Goal: Browse casually

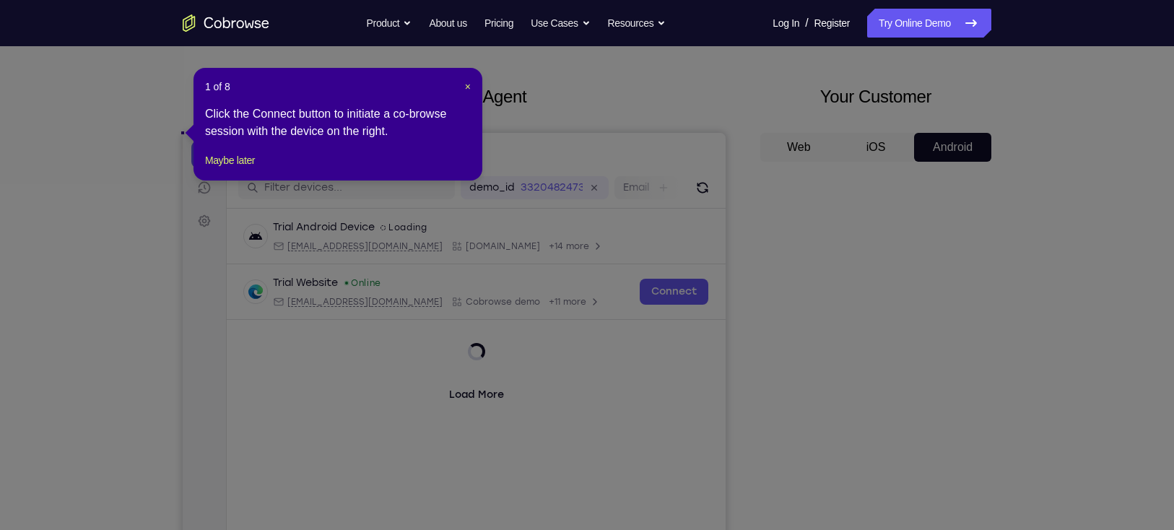
scroll to position [49, 0]
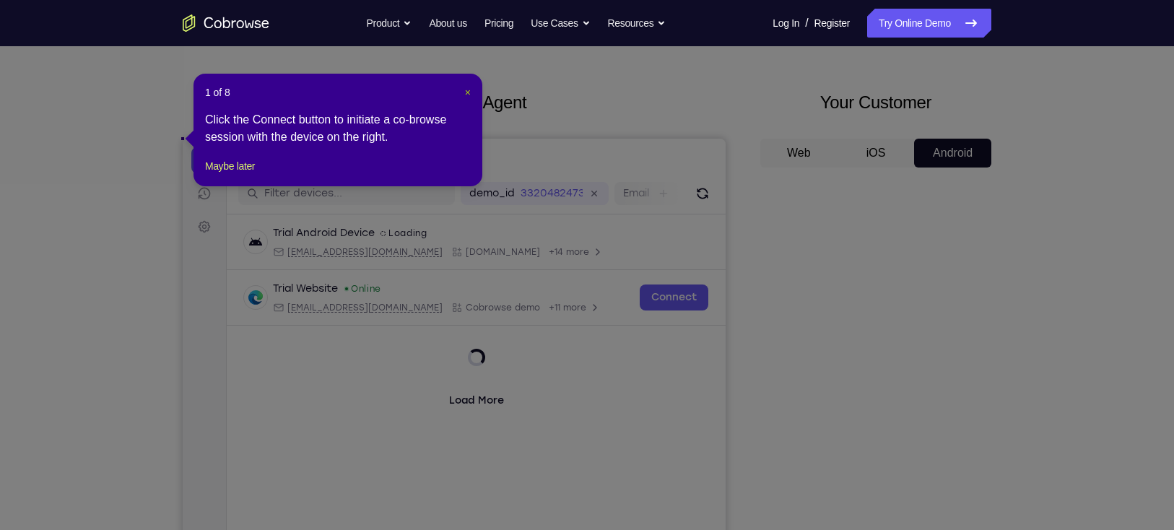
click at [468, 92] on span "×" at bounding box center [468, 93] width 6 height 12
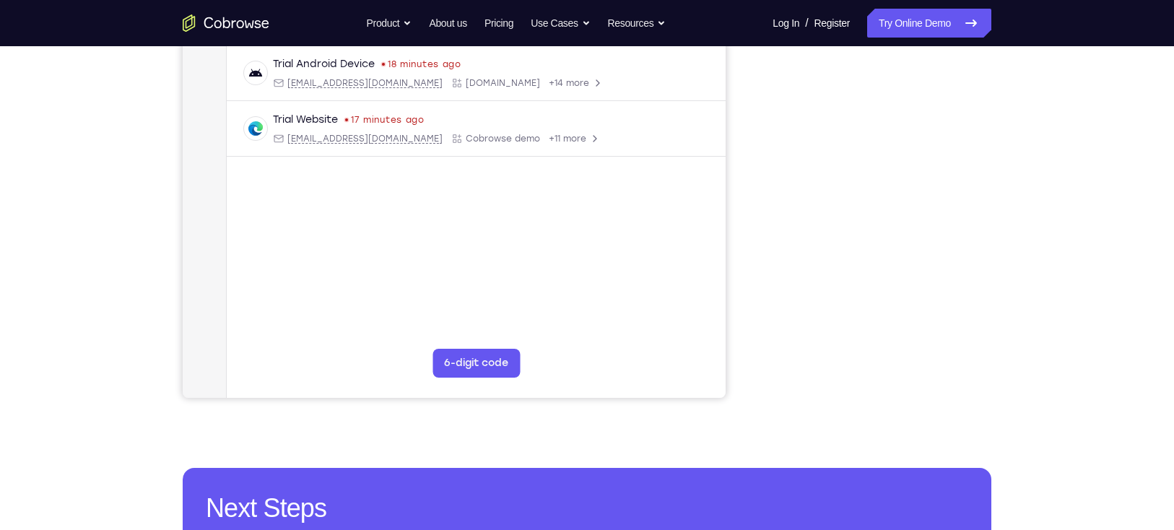
scroll to position [275, 0]
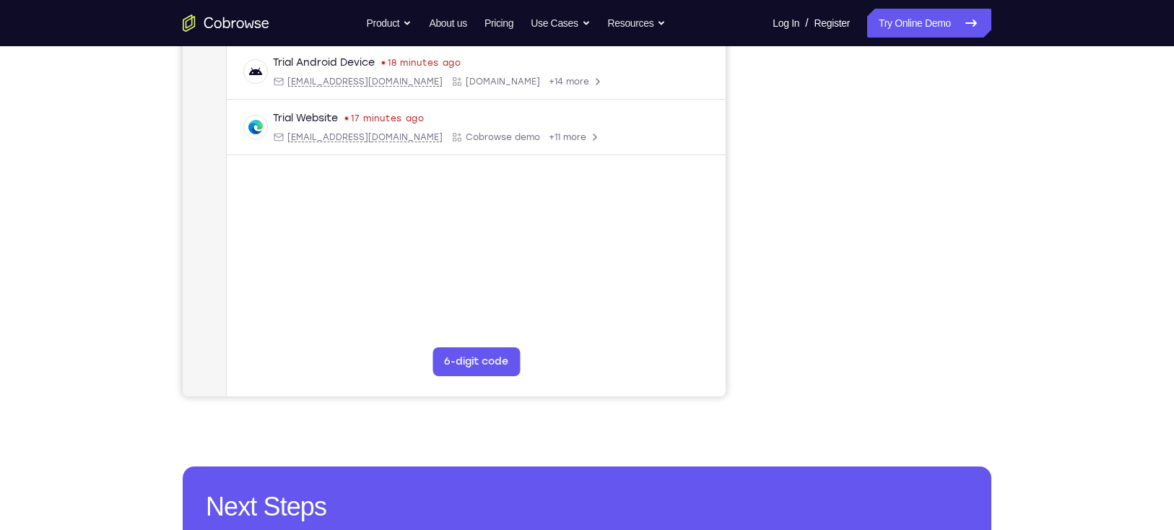
drag, startPoint x: 1001, startPoint y: 265, endPoint x: 1088, endPoint y: 268, distance: 86.7
click at [1088, 268] on div "Your Support Agent Your Customer Web iOS Android Next Steps We’d be happy to gi…" at bounding box center [587, 247] width 1174 height 952
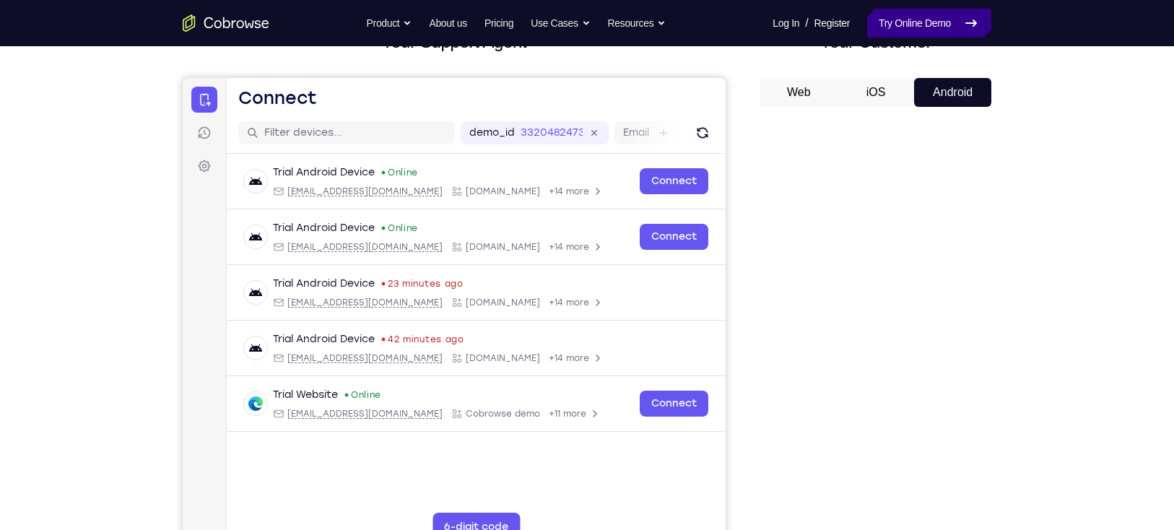
scroll to position [109, 0]
click at [894, 30] on link "Try Online Demo" at bounding box center [929, 23] width 124 height 29
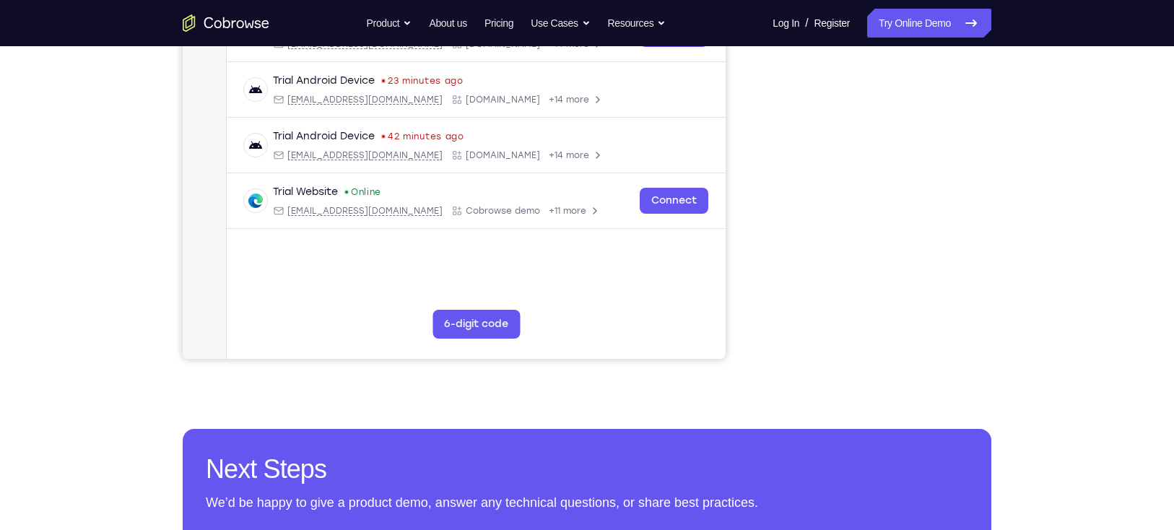
scroll to position [156, 0]
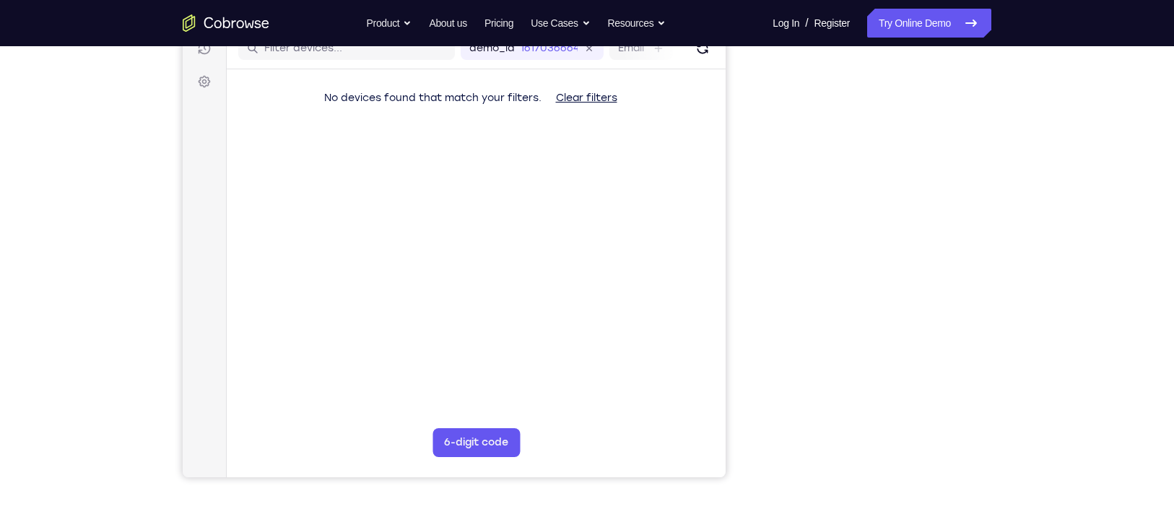
scroll to position [192, 0]
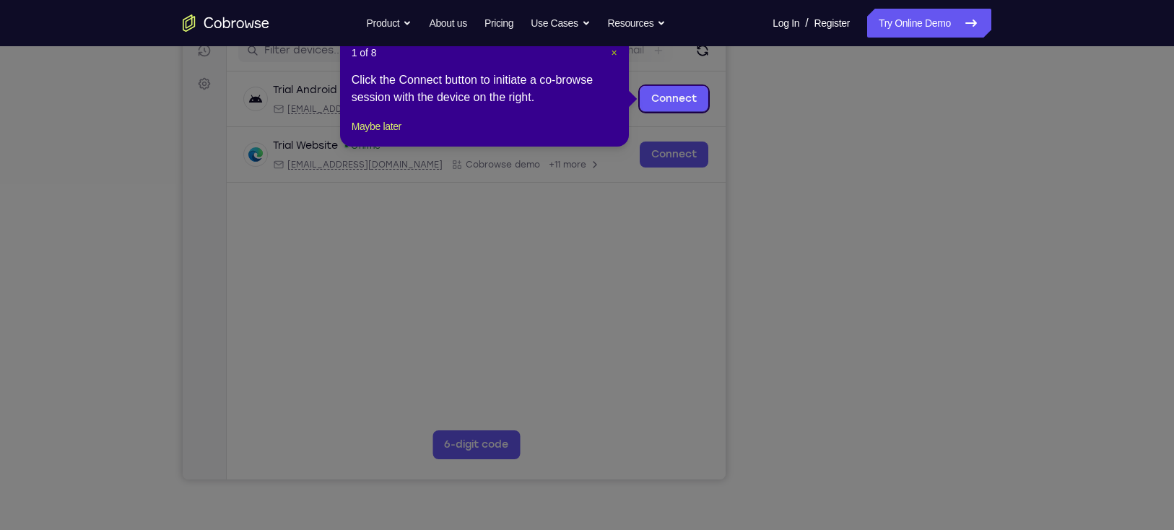
click at [613, 55] on span "×" at bounding box center [614, 53] width 6 height 12
